Goal: Task Accomplishment & Management: Use online tool/utility

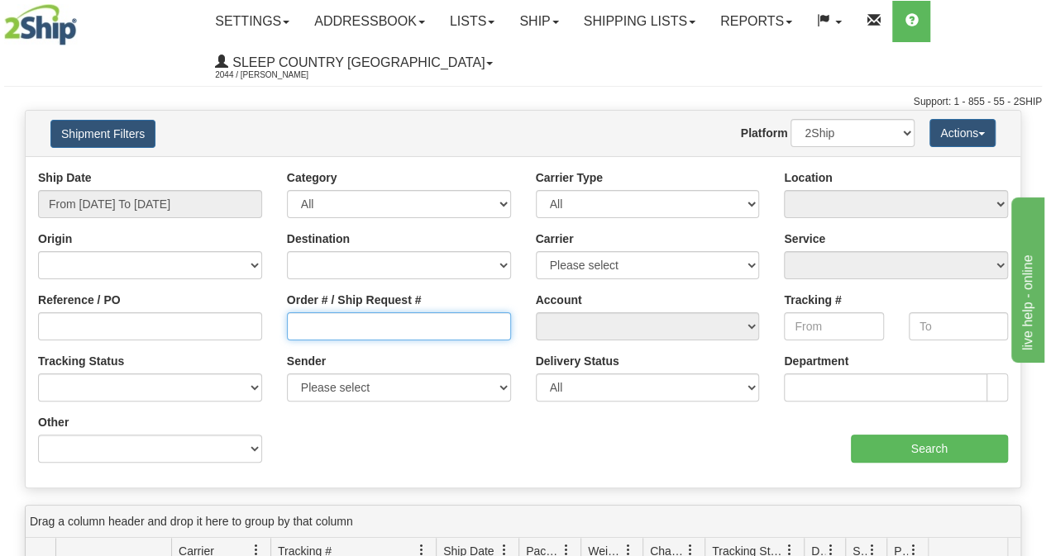
click at [372, 331] on input "Order # / Ship Request #" at bounding box center [399, 327] width 224 height 28
paste input "9002I010652"
type input "9002I010652"
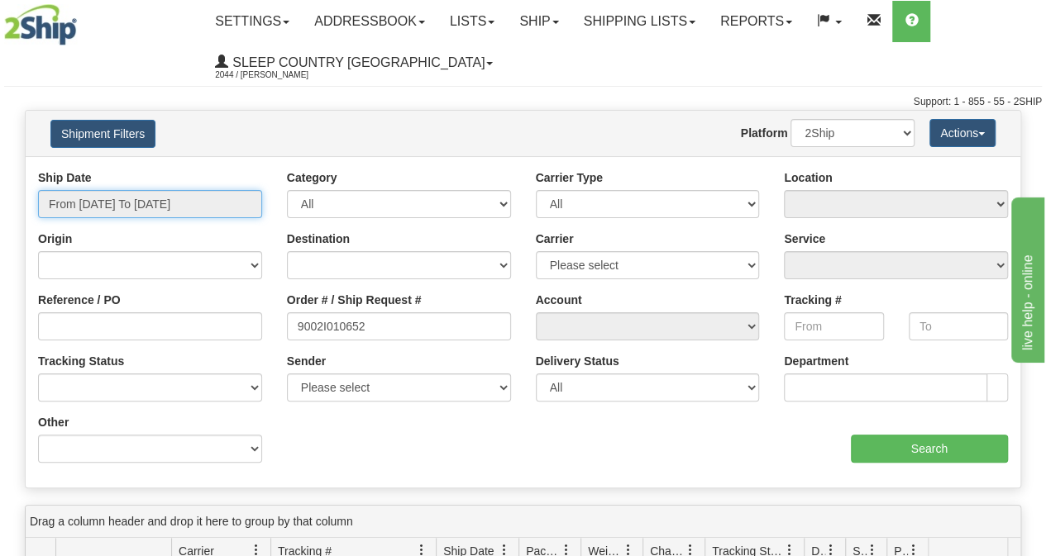
click at [138, 214] on input "From 08/21/2025 To 08/22/2025" at bounding box center [150, 204] width 224 height 28
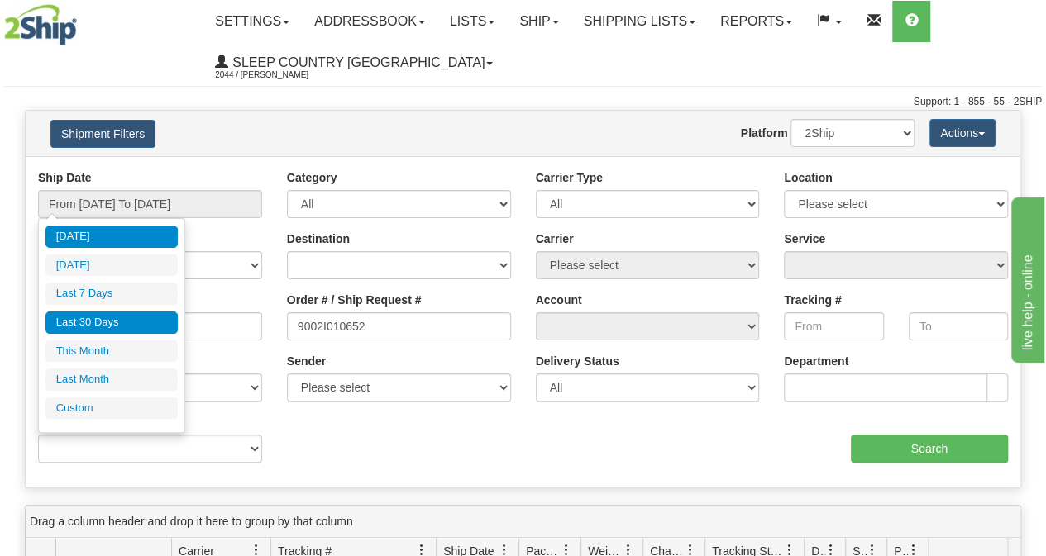
click at [110, 316] on li "Last 30 Days" at bounding box center [111, 323] width 132 height 22
type input "From 07/24/2025 To 08/22/2025"
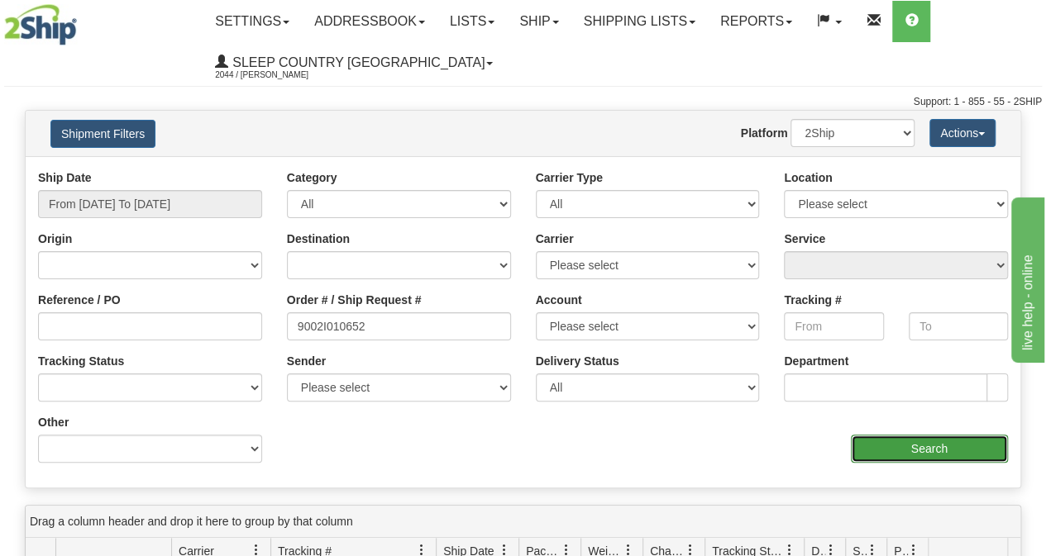
click at [940, 461] on input "Search" at bounding box center [930, 449] width 158 height 28
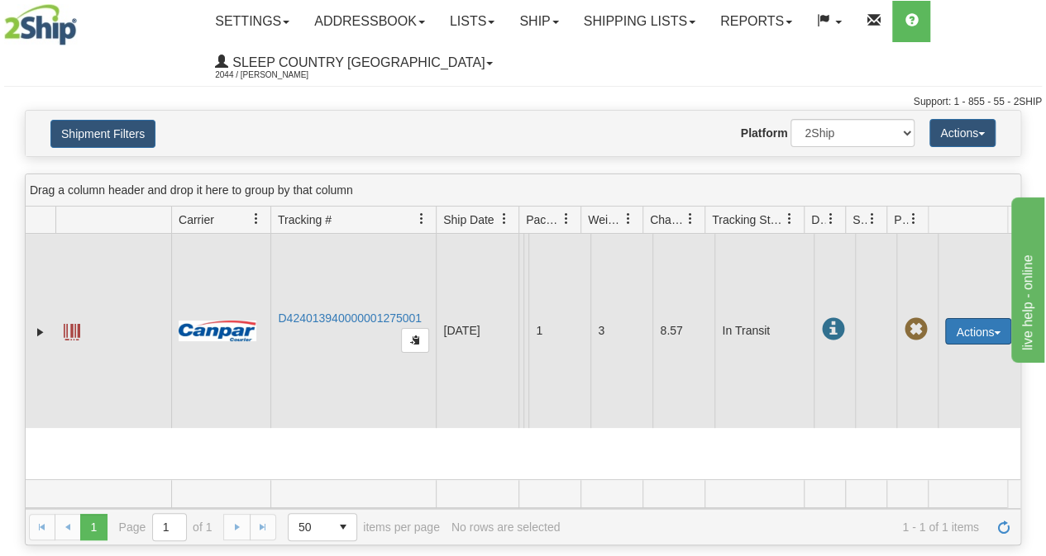
click at [957, 327] on button "Actions" at bounding box center [978, 331] width 66 height 26
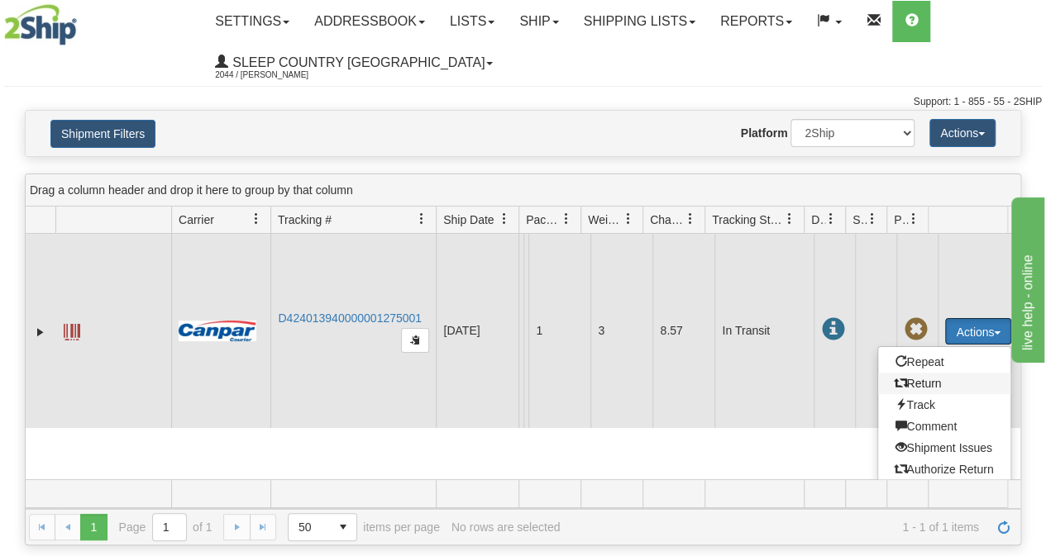
click at [896, 380] on span at bounding box center [901, 383] width 12 height 12
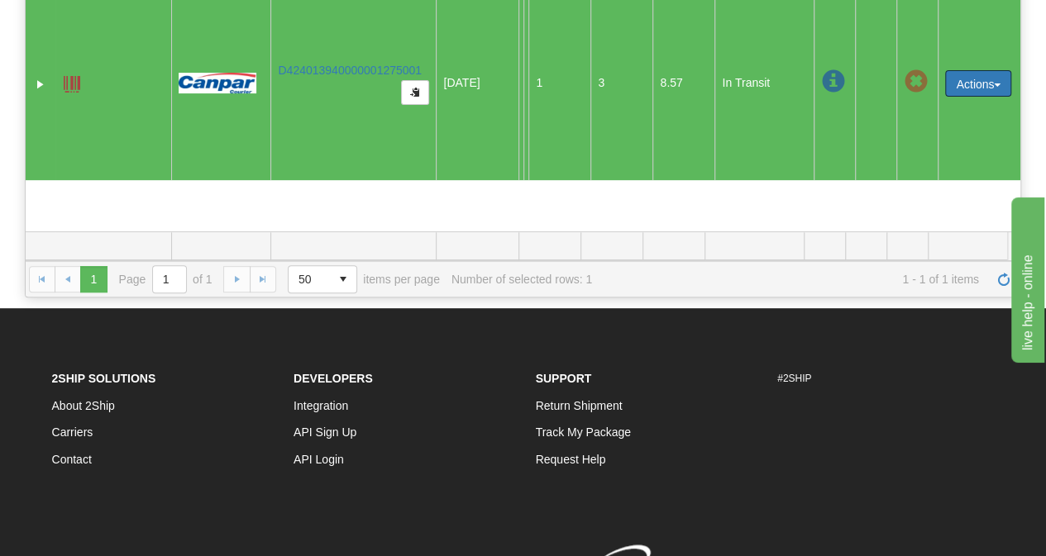
scroll to position [83, 0]
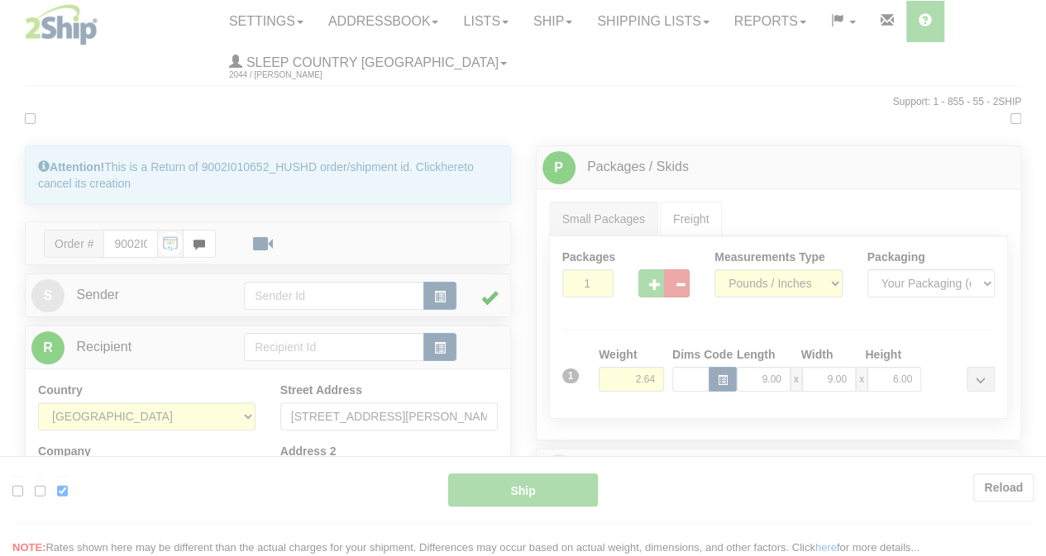
click at [980, 243] on div at bounding box center [523, 278] width 1046 height 556
type input "1"
type input "13:08"
type input "16:00"
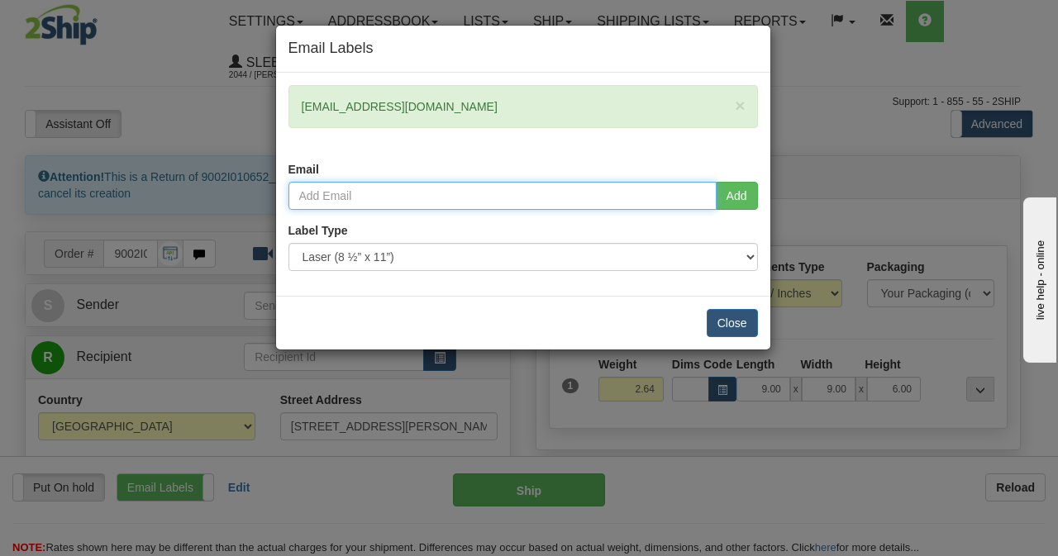
click at [375, 189] on input "email" at bounding box center [503, 196] width 428 height 28
paste input "jeanmarclafleur03@icloud.com"
click at [715, 192] on input "jeanmarclafleur03@icloud.com" at bounding box center [503, 196] width 428 height 28
type input "jeanmarclafleur03@icloud.com"
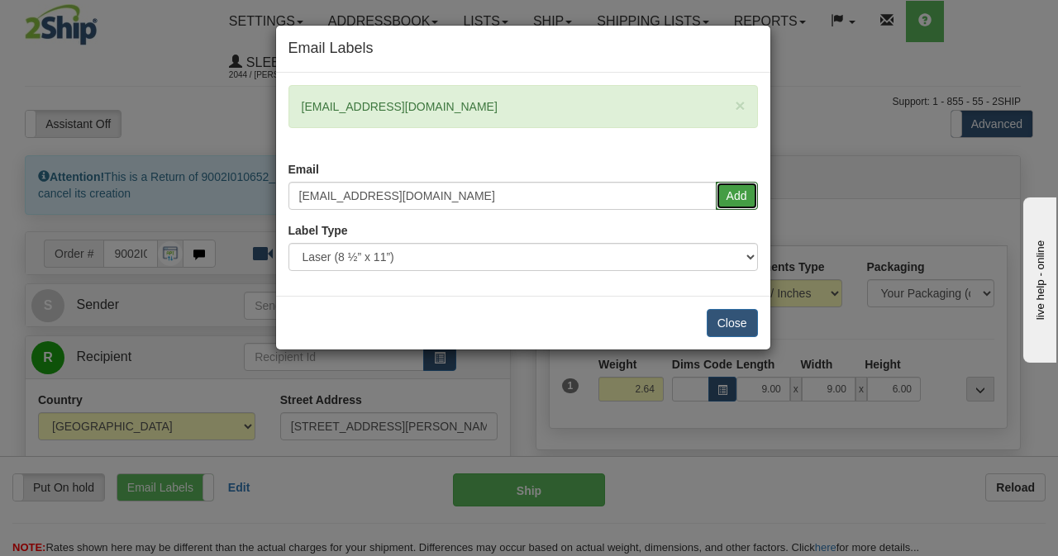
click at [724, 193] on button "Add" at bounding box center [737, 196] width 42 height 28
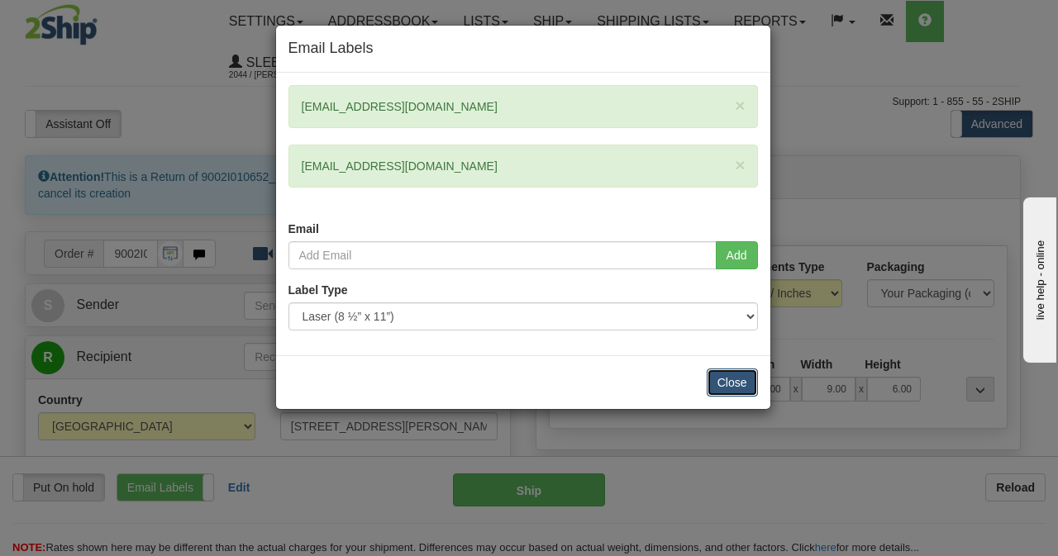
click at [718, 377] on button "Close" at bounding box center [732, 383] width 51 height 28
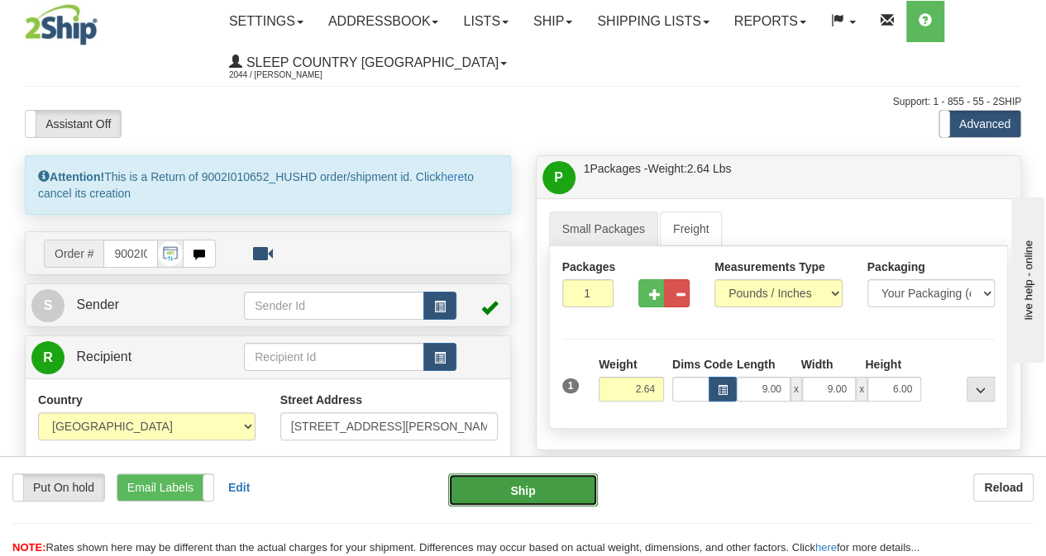
click at [506, 486] on button "Ship" at bounding box center [523, 490] width 150 height 33
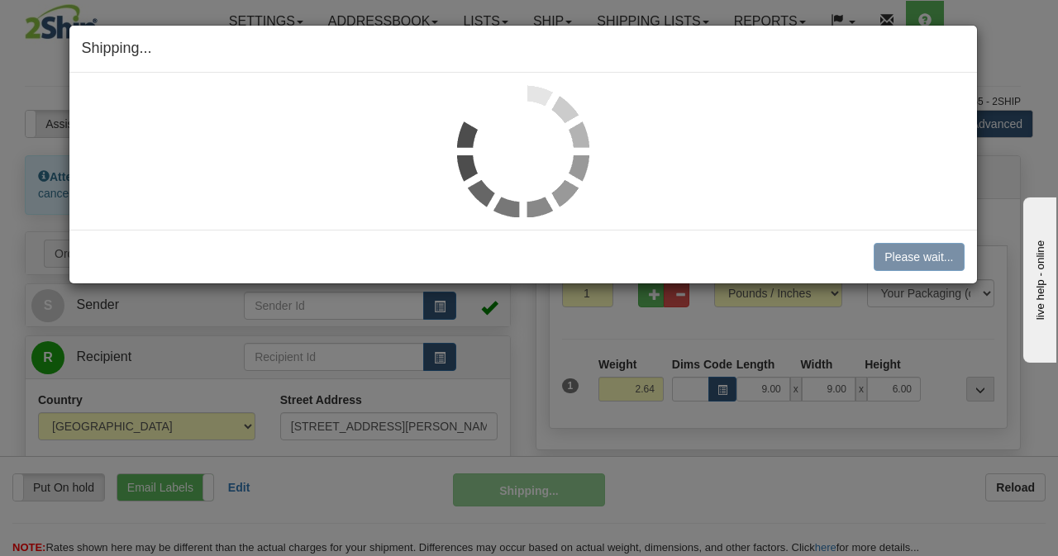
click at [379, 383] on div "Shipping... Your SHIPMENT will EXPIRE in Please wait... Cancel Cancel Shipment …" at bounding box center [529, 278] width 1058 height 556
click at [722, 206] on div at bounding box center [523, 151] width 883 height 132
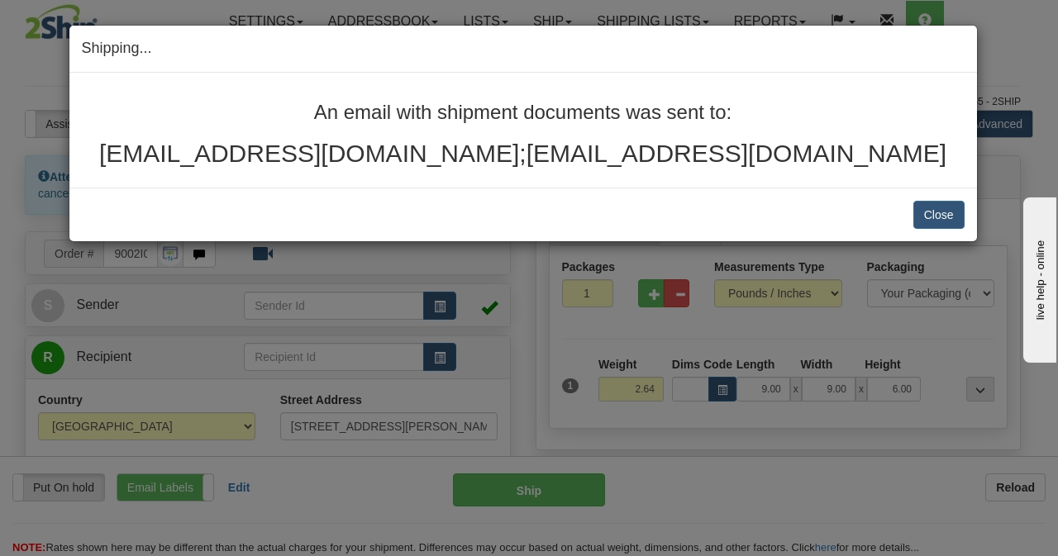
click at [685, 332] on div "Shipping... Your SHIPMENT will EXPIRE in An email with shipment documents was s…" at bounding box center [529, 278] width 1058 height 556
click at [941, 207] on button "Close" at bounding box center [939, 215] width 51 height 28
click at [923, 212] on button "Close" at bounding box center [939, 215] width 51 height 28
drag, startPoint x: 345, startPoint y: 330, endPoint x: 535, endPoint y: 315, distance: 190.8
click at [346, 330] on div "Shipping... Your SHIPMENT will EXPIRE in An email with shipment documents was s…" at bounding box center [529, 278] width 1058 height 556
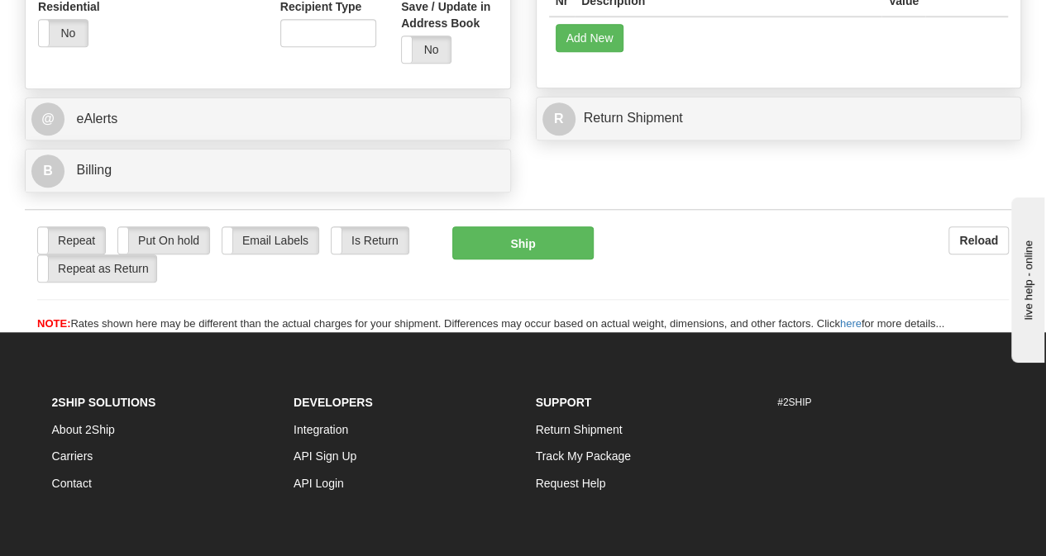
scroll to position [579, 0]
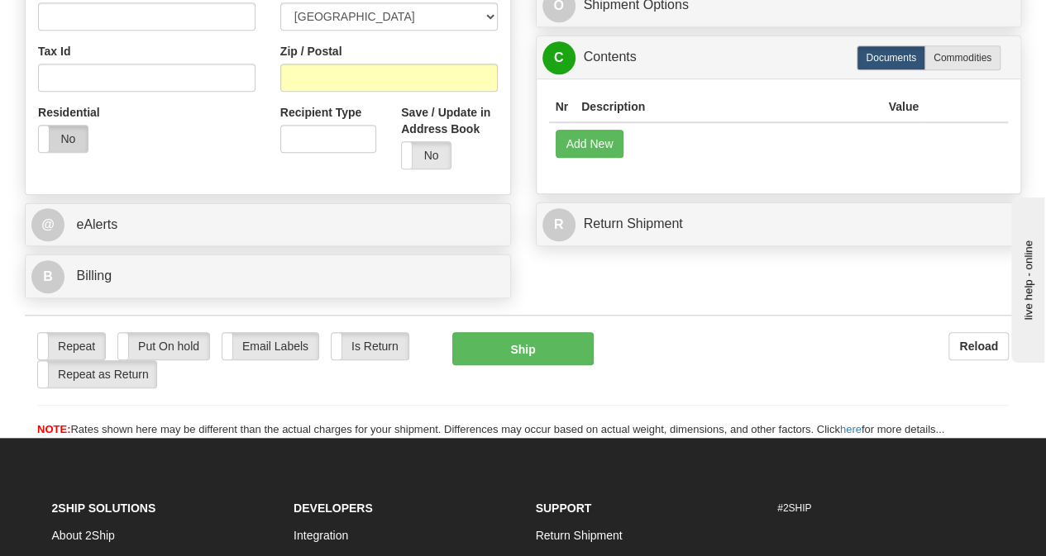
click at [64, 131] on label "No" at bounding box center [63, 139] width 49 height 26
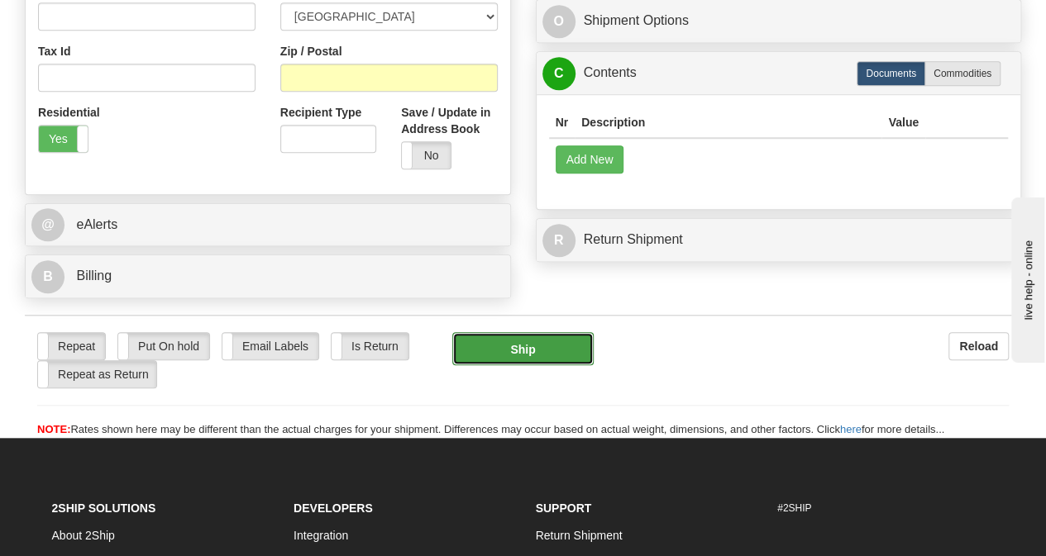
click at [547, 353] on button "Ship" at bounding box center [522, 348] width 141 height 33
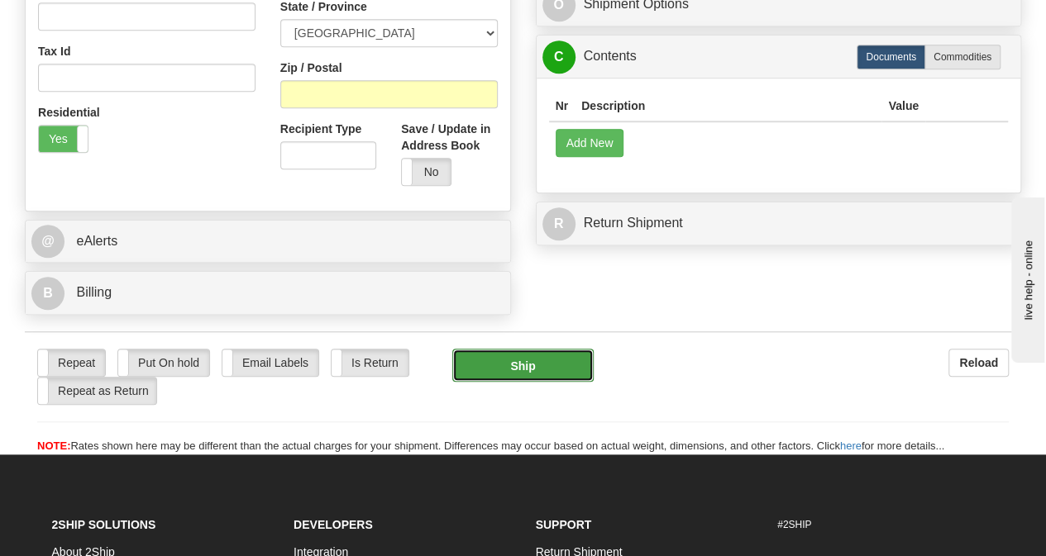
click at [514, 365] on button "Ship" at bounding box center [522, 365] width 141 height 33
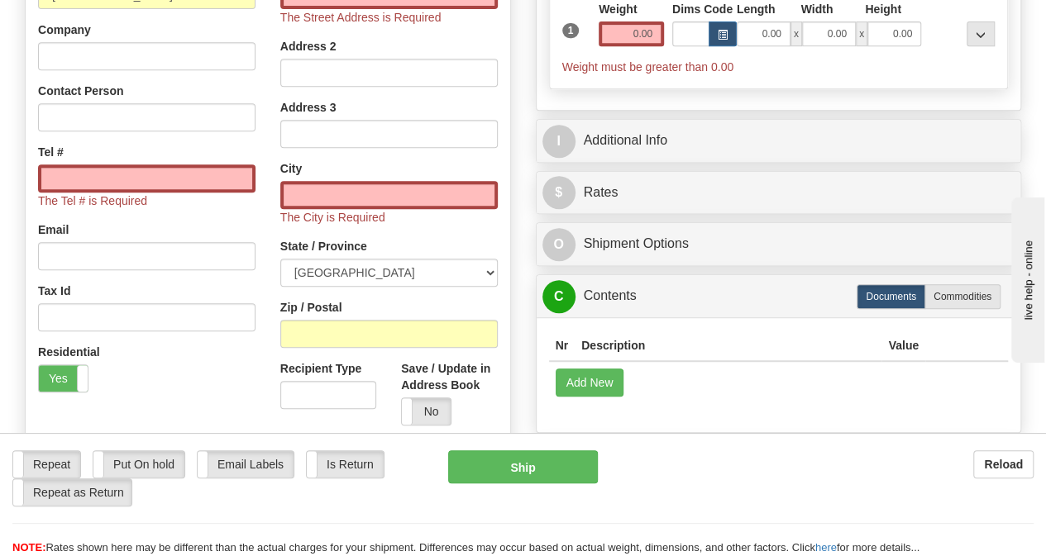
scroll to position [430, 0]
